Goal: Information Seeking & Learning: Compare options

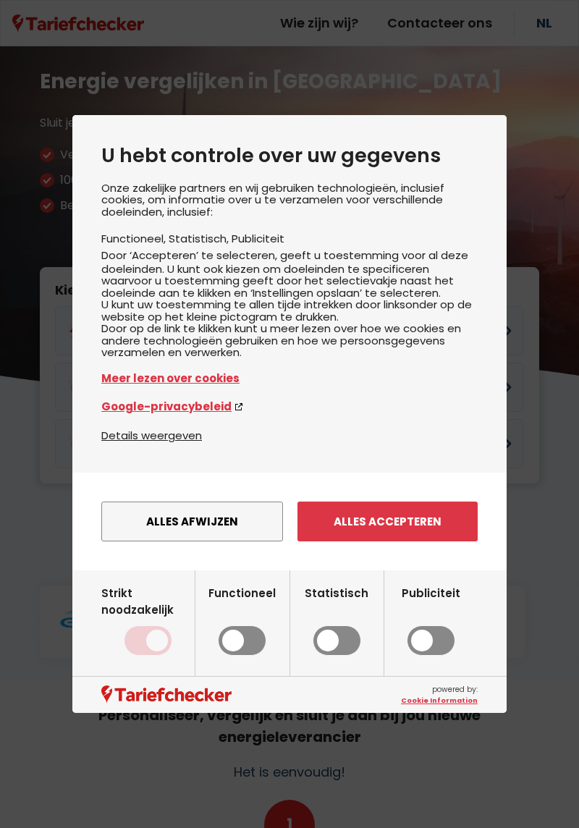
click at [401, 541] on button "Alles accepteren" at bounding box center [387, 522] width 180 height 40
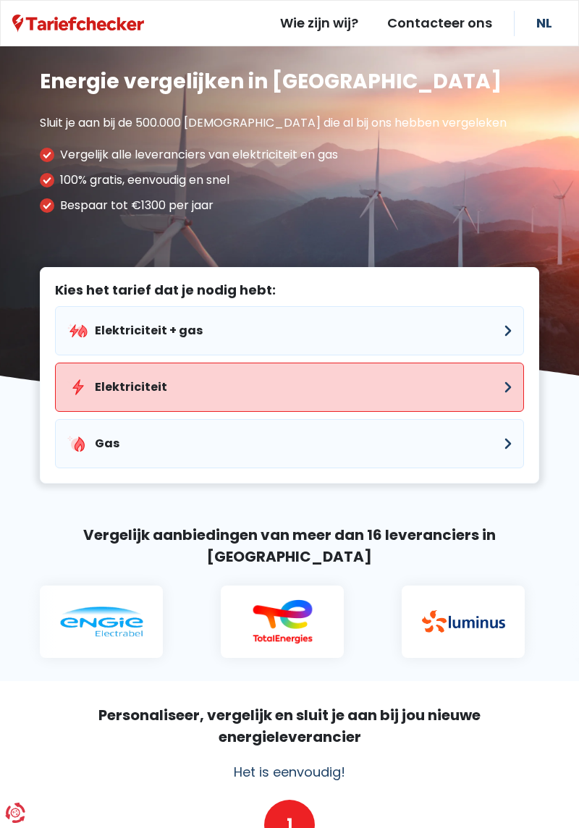
click at [509, 399] on button "Elektriciteit" at bounding box center [289, 387] width 469 height 49
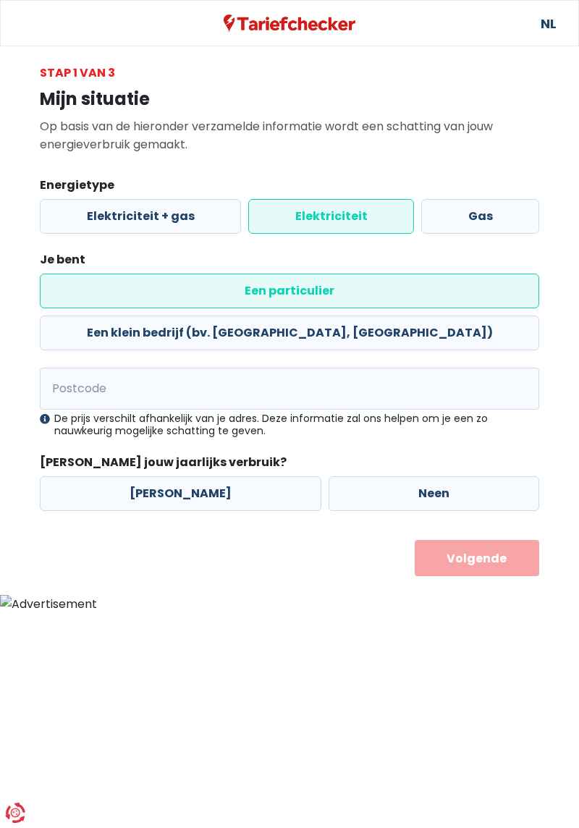
click at [437, 476] on label "Neen" at bounding box center [434, 493] width 211 height 35
click at [437, 476] on input "Neen" at bounding box center [434, 493] width 211 height 35
radio input "true"
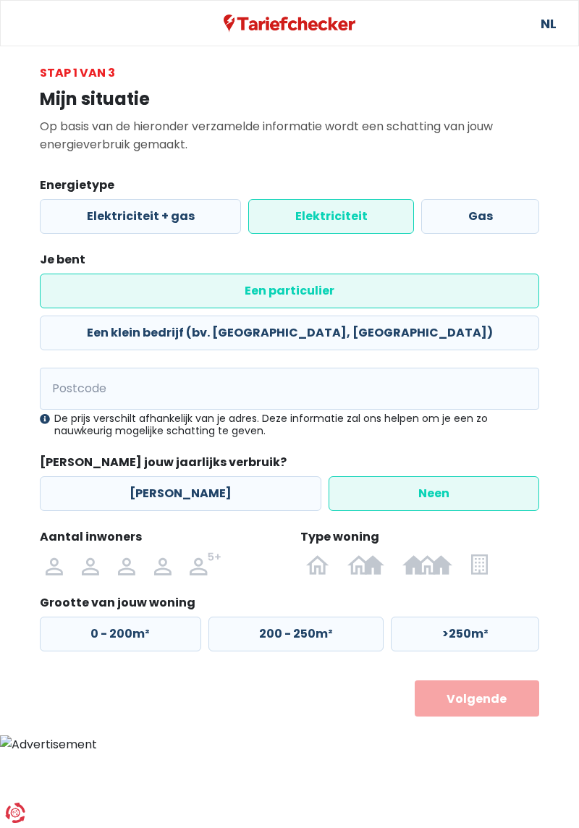
click at [0, 0] on img at bounding box center [0, 0] width 0 height 0
click at [53, 552] on input "radio" at bounding box center [54, 563] width 36 height 23
radio input "true"
click at [136, 617] on label "0 - 200m²" at bounding box center [120, 634] width 161 height 35
click at [136, 617] on input "0 - 200m²" at bounding box center [120, 634] width 161 height 35
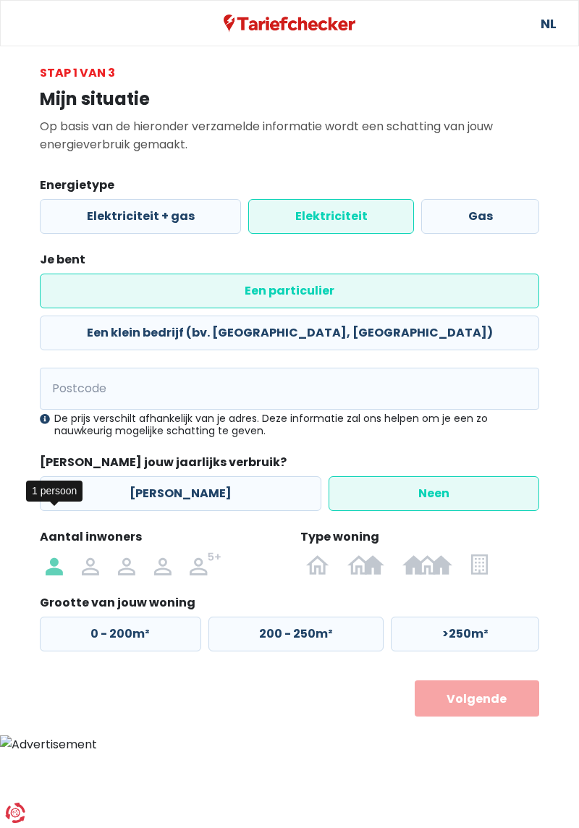
radio input "true"
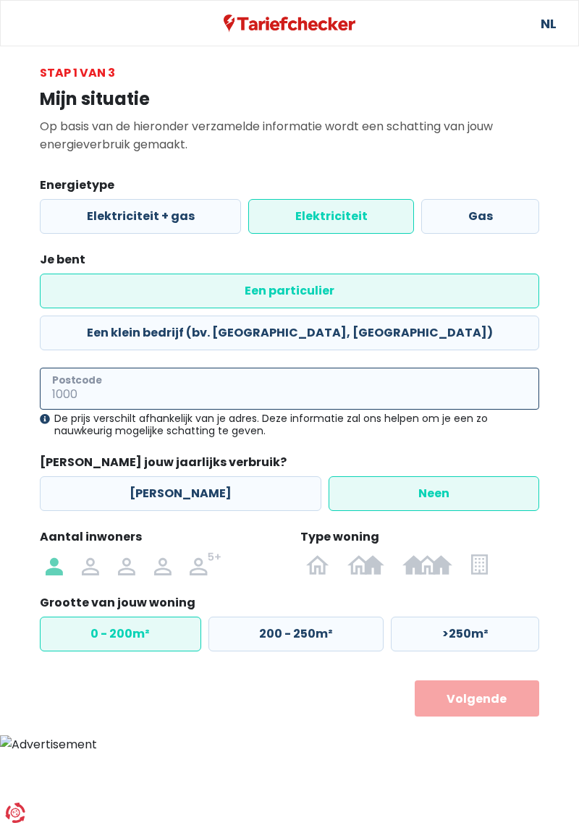
click at [318, 368] on input "Postcode" at bounding box center [289, 389] width 499 height 42
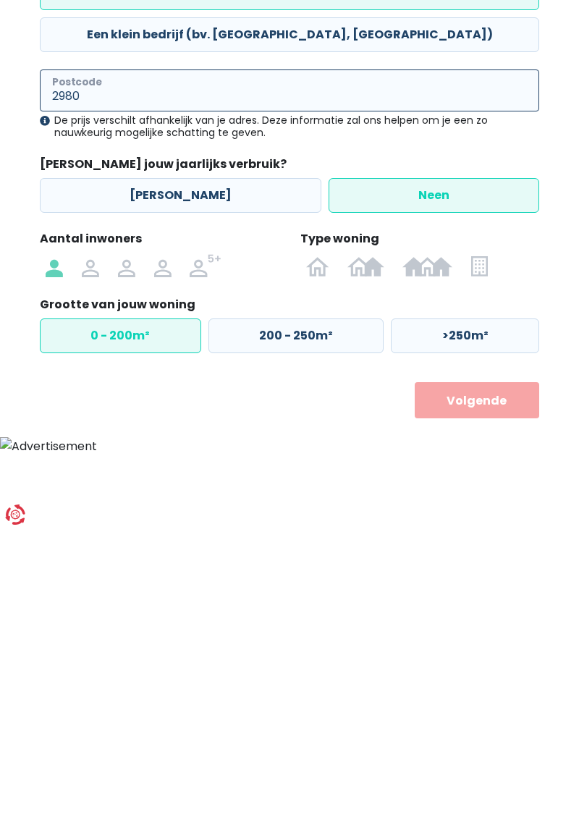
type input "2980"
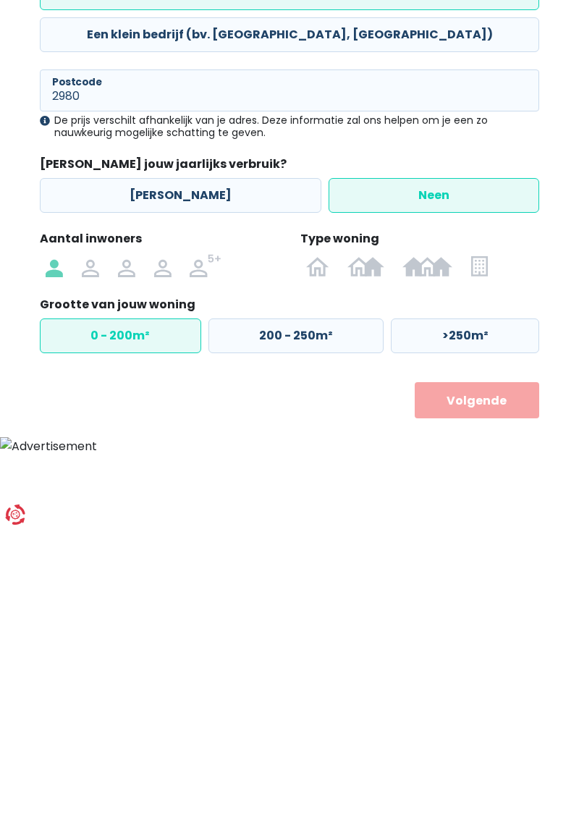
click at [492, 680] on button "Volgende" at bounding box center [477, 698] width 125 height 36
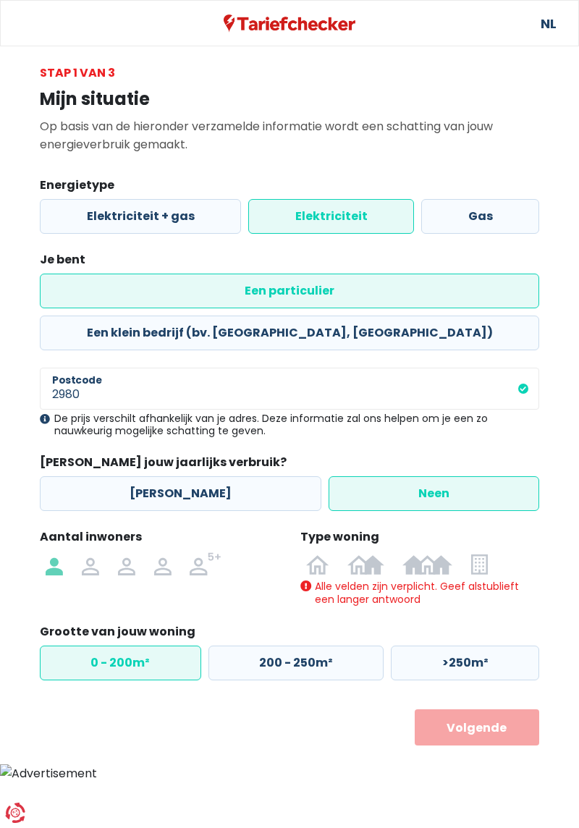
click at [0, 0] on img at bounding box center [0, 0] width 0 height 0
click at [483, 552] on input "radio" at bounding box center [479, 563] width 35 height 23
radio input "true"
radio input "false"
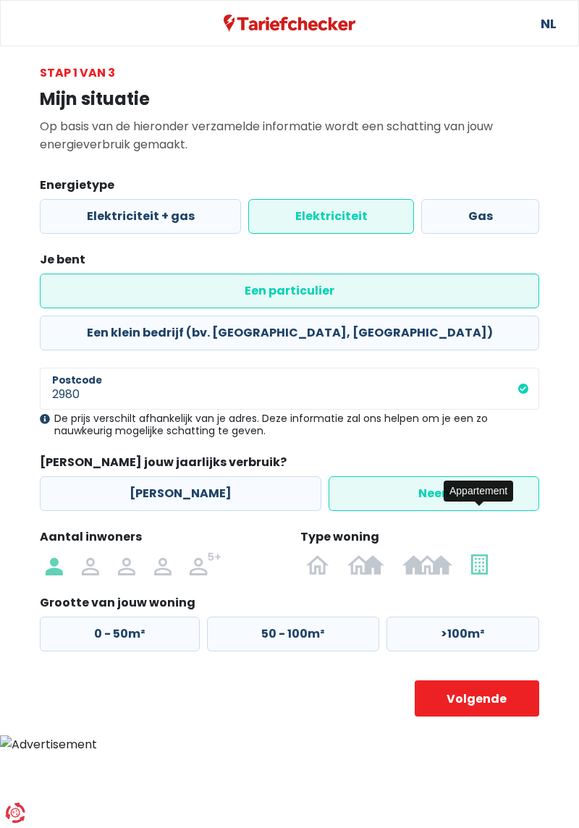
click at [302, 617] on label "50 - 100m²" at bounding box center [293, 634] width 172 height 35
click at [302, 617] on input "50 - 100m²" at bounding box center [293, 634] width 172 height 35
radio input "true"
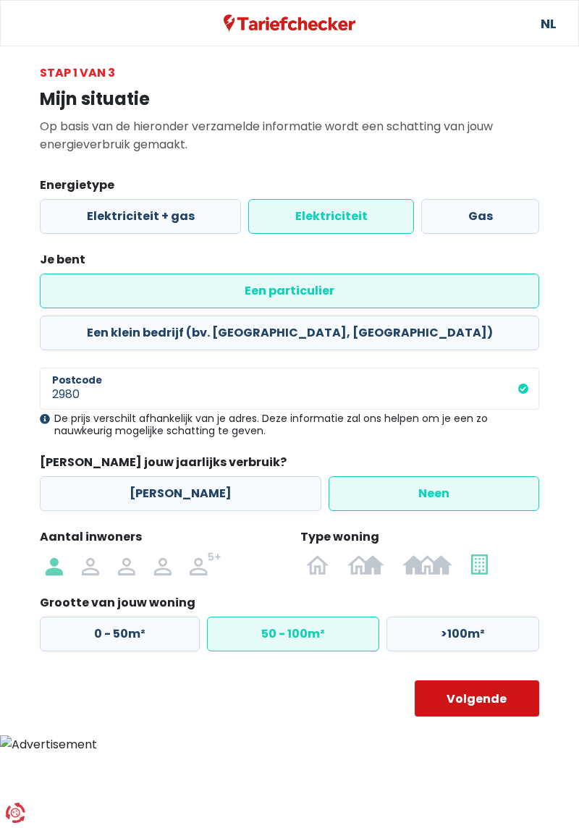
click at [484, 680] on button "Volgende" at bounding box center [477, 698] width 125 height 36
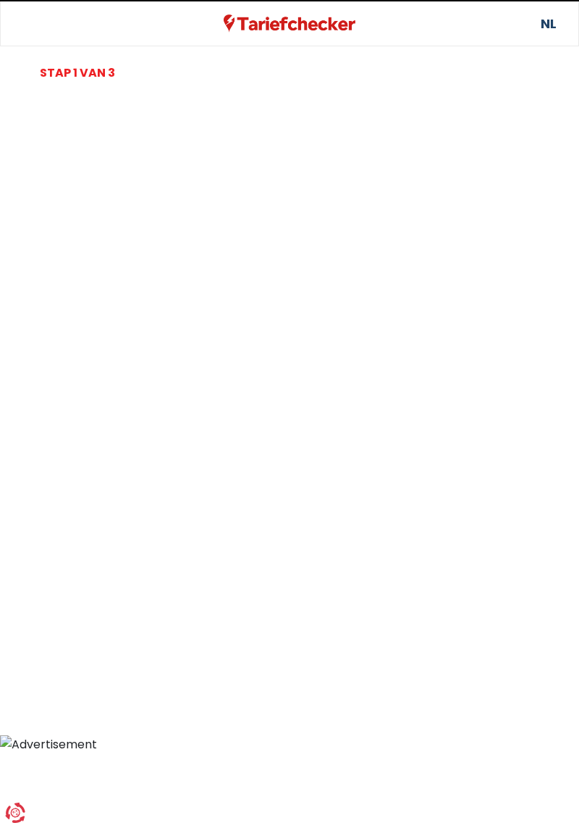
select select
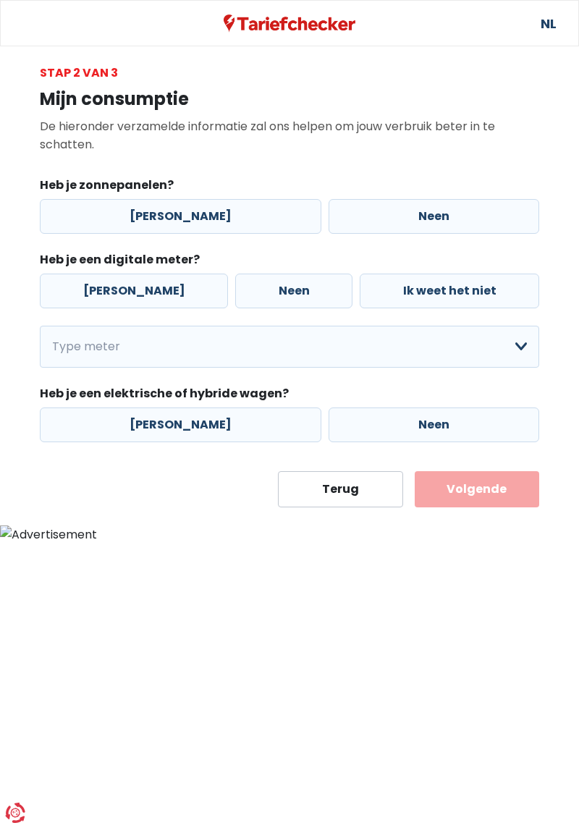
click at [421, 213] on label "Neen" at bounding box center [434, 216] width 211 height 35
click at [421, 213] on input "Neen" at bounding box center [434, 216] width 211 height 35
radio input "true"
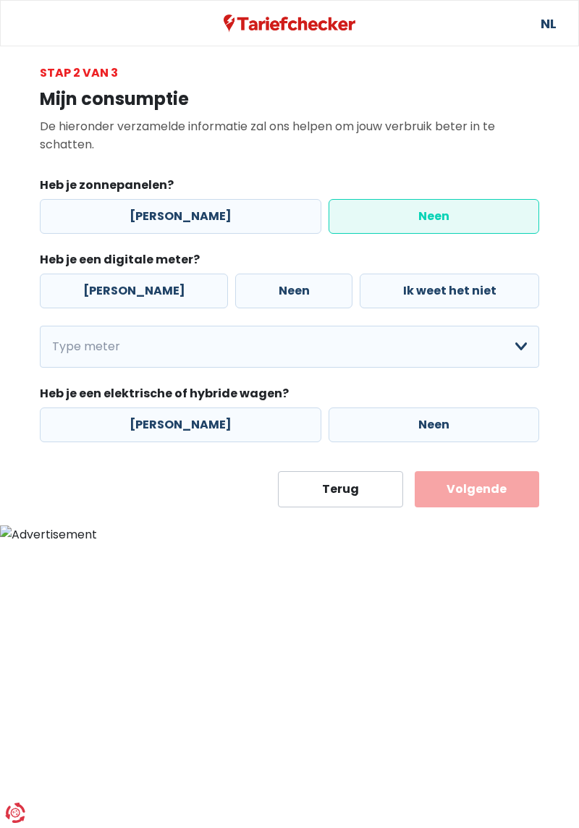
click at [130, 287] on label "[PERSON_NAME]" at bounding box center [134, 291] width 188 height 35
click at [130, 287] on input "[PERSON_NAME]" at bounding box center [134, 291] width 188 height 35
radio input "true"
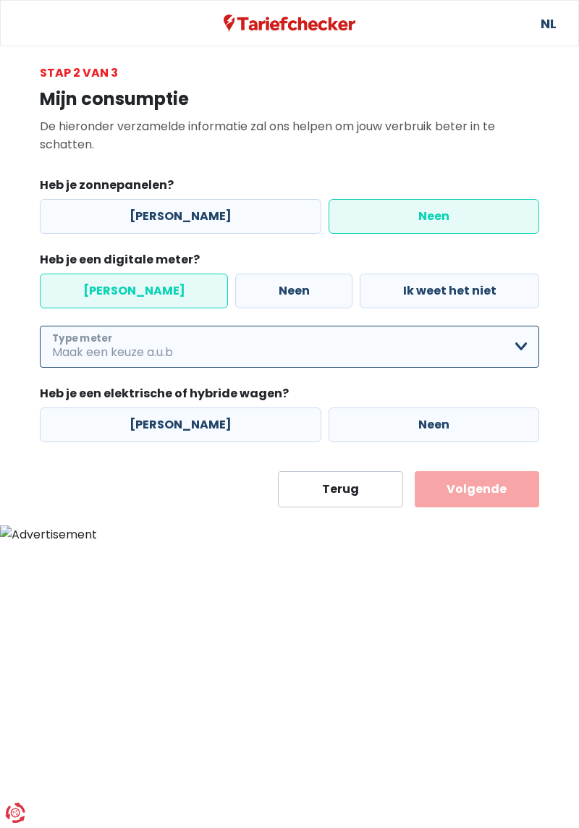
click at [524, 347] on select "Enkelvoudig Tweevoudig Enkelvoudig + uitsluitend nachttarief Tweevoudig + uitsl…" at bounding box center [289, 347] width 499 height 42
click at [40, 326] on select "Enkelvoudig Tweevoudig Enkelvoudig + uitsluitend nachttarief Tweevoudig + uitsl…" at bounding box center [289, 347] width 499 height 42
select select "day_single_rate"
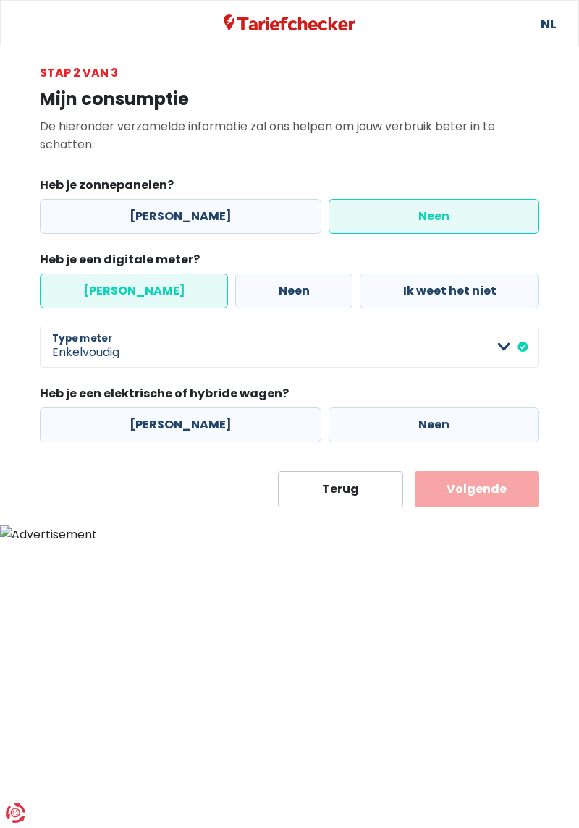
click at [443, 433] on label "Neen" at bounding box center [434, 424] width 211 height 35
click at [443, 433] on input "Neen" at bounding box center [434, 424] width 211 height 35
radio input "true"
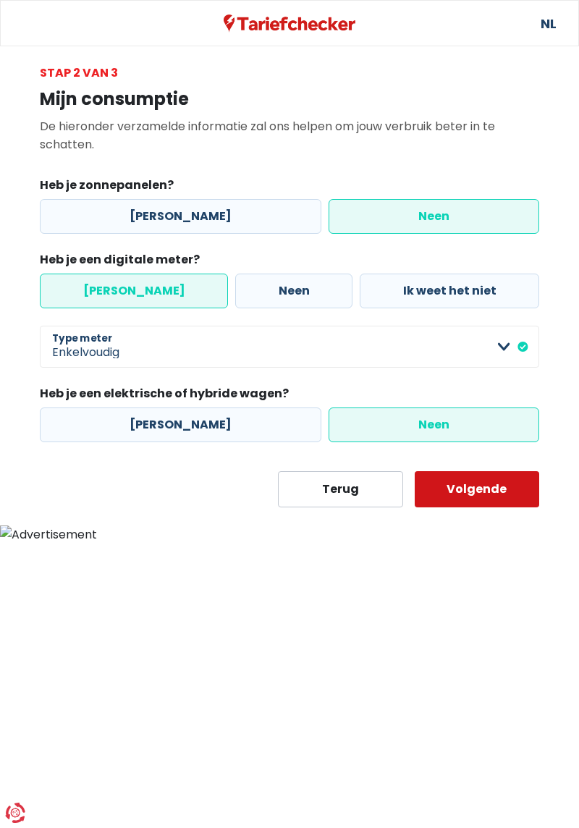
click at [525, 502] on button "Volgende" at bounding box center [477, 489] width 125 height 36
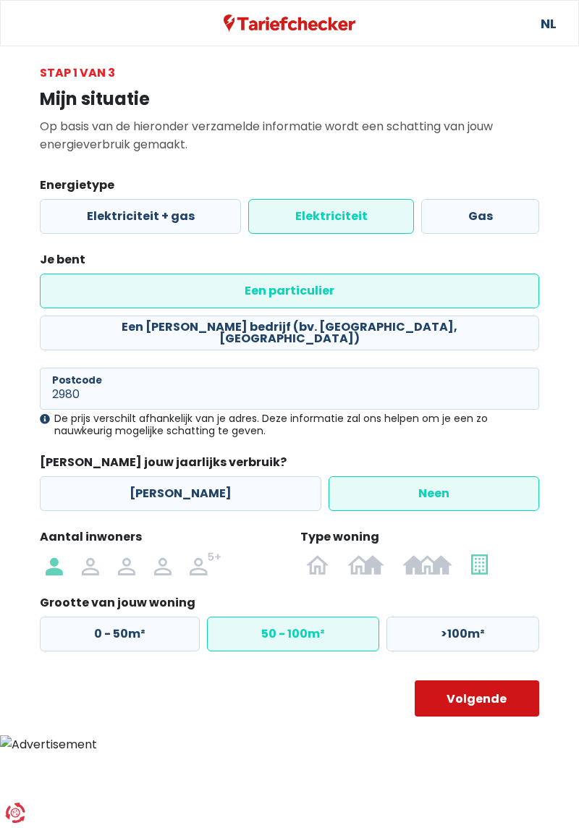
click at [488, 680] on button "Volgende" at bounding box center [477, 698] width 125 height 36
select select
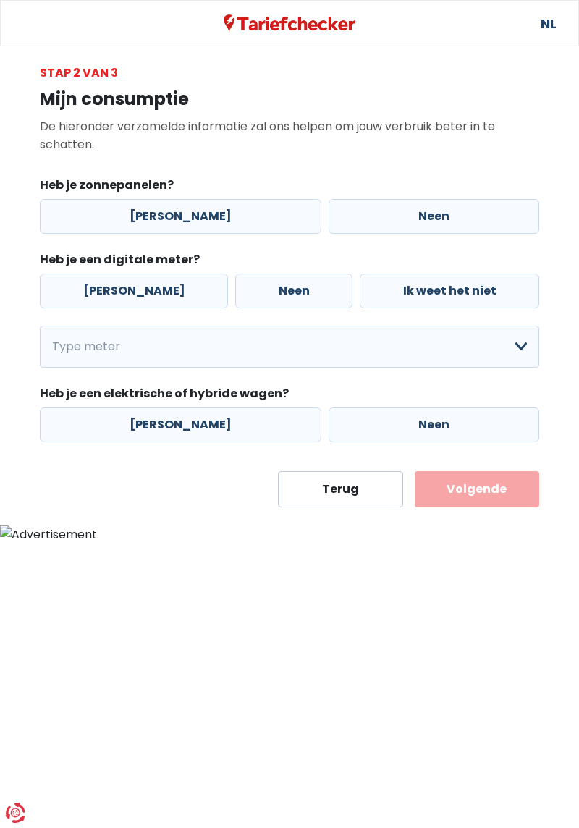
click at [423, 215] on label "Neen" at bounding box center [434, 216] width 211 height 35
click at [423, 215] on input "Neen" at bounding box center [434, 216] width 211 height 35
radio input "true"
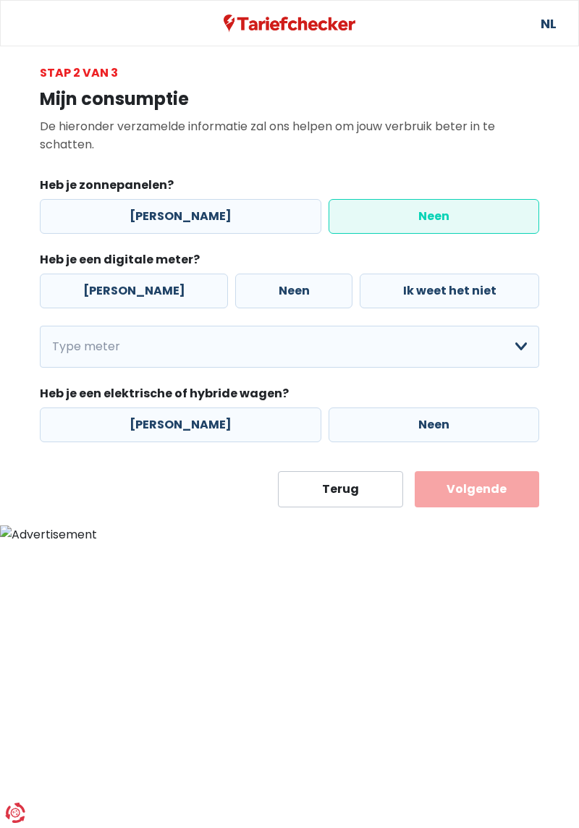
click at [110, 284] on label "[PERSON_NAME]" at bounding box center [134, 291] width 188 height 35
click at [110, 284] on input "[PERSON_NAME]" at bounding box center [134, 291] width 188 height 35
radio input "true"
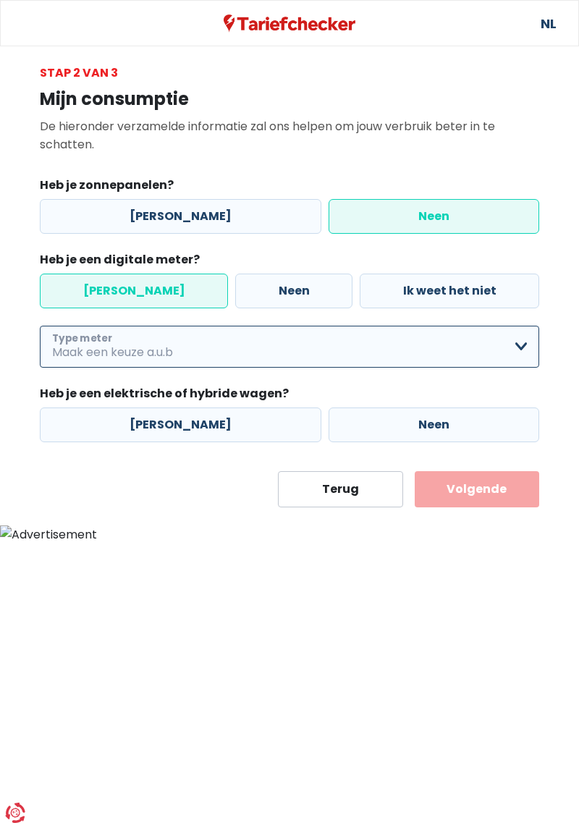
click at [522, 342] on select "Enkelvoudig Tweevoudig Enkelvoudig + uitsluitend nachttarief Tweevoudig + uitsl…" at bounding box center [289, 347] width 499 height 42
click at [40, 326] on select "Enkelvoudig Tweevoudig Enkelvoudig + uitsluitend nachttarief Tweevoudig + uitsl…" at bounding box center [289, 347] width 499 height 42
select select "day_single_rate"
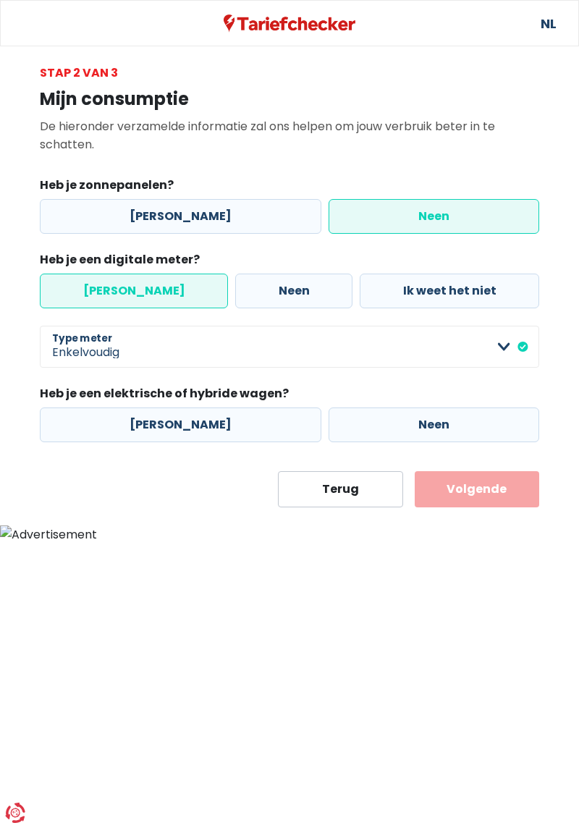
click at [421, 419] on label "Neen" at bounding box center [434, 424] width 211 height 35
click at [421, 419] on input "Neen" at bounding box center [434, 424] width 211 height 35
radio input "true"
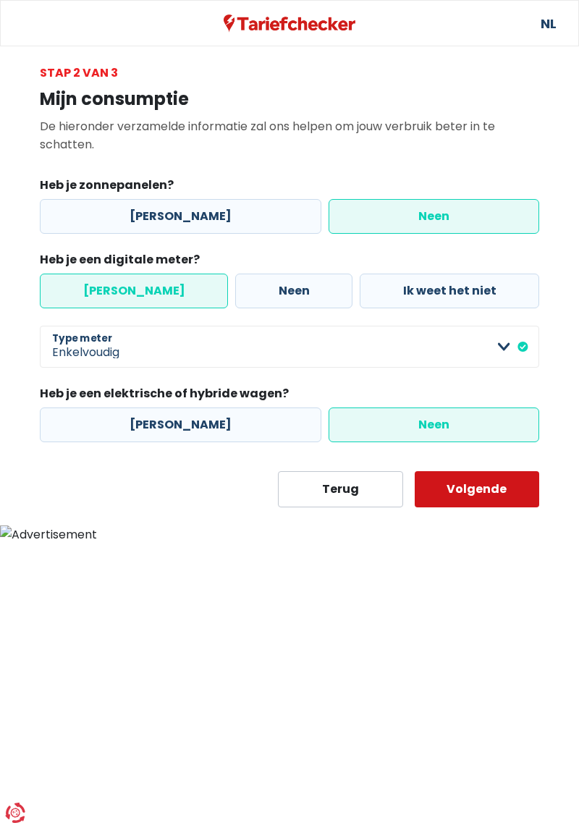
click at [484, 491] on button "Volgende" at bounding box center [477, 489] width 125 height 36
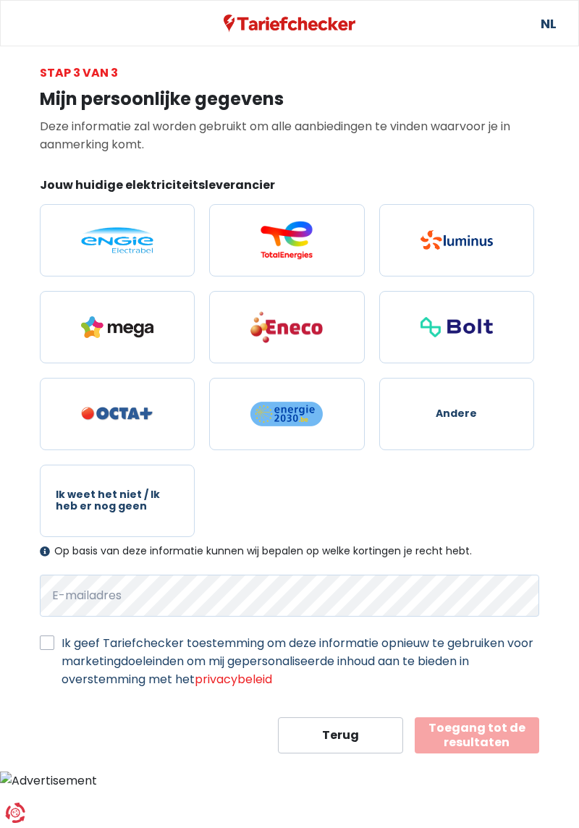
click at [136, 502] on span "Ik weet het niet / Ik heb er nog geen" at bounding box center [117, 500] width 122 height 22
click at [136, 502] on input "Ik weet het niet / Ik heb er nog geen" at bounding box center [117, 501] width 155 height 72
radio input "true"
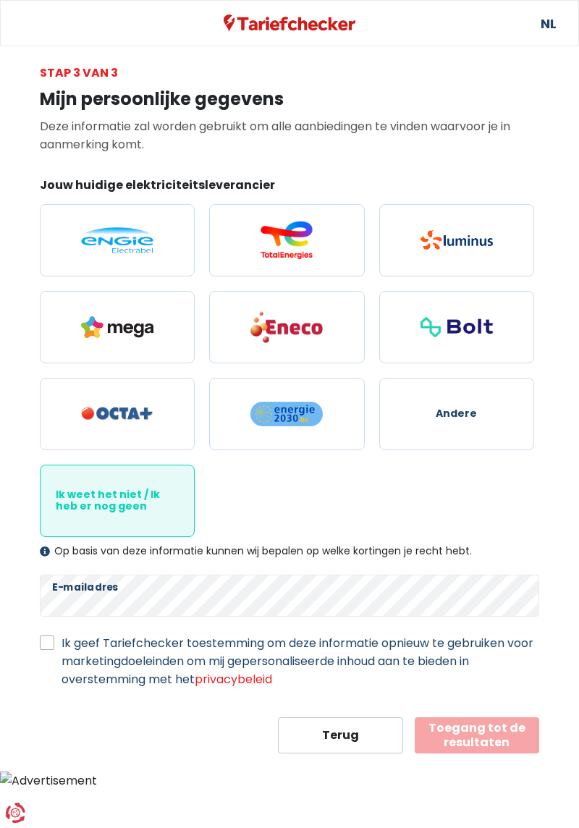
click at [62, 638] on label "Ik geef Tariefchecker toestemming om deze informatie opnieuw te gebruiken voor …" at bounding box center [301, 661] width 478 height 54
click at [49, 638] on input "Ik geef Tariefchecker toestemming om deze informatie opnieuw te gebruiken voor …" at bounding box center [47, 641] width 14 height 14
checkbox input "true"
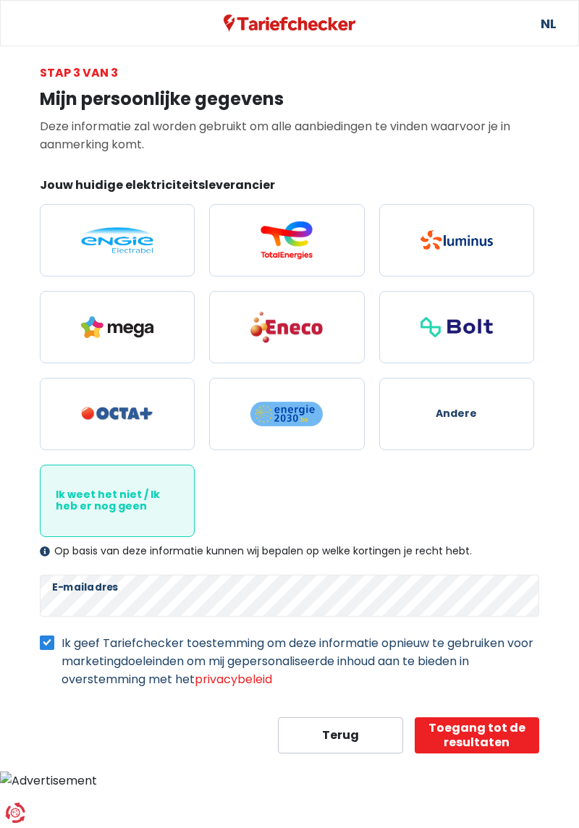
click at [350, 735] on button "Terug" at bounding box center [340, 735] width 125 height 36
